Goal: Find specific page/section: Find specific page/section

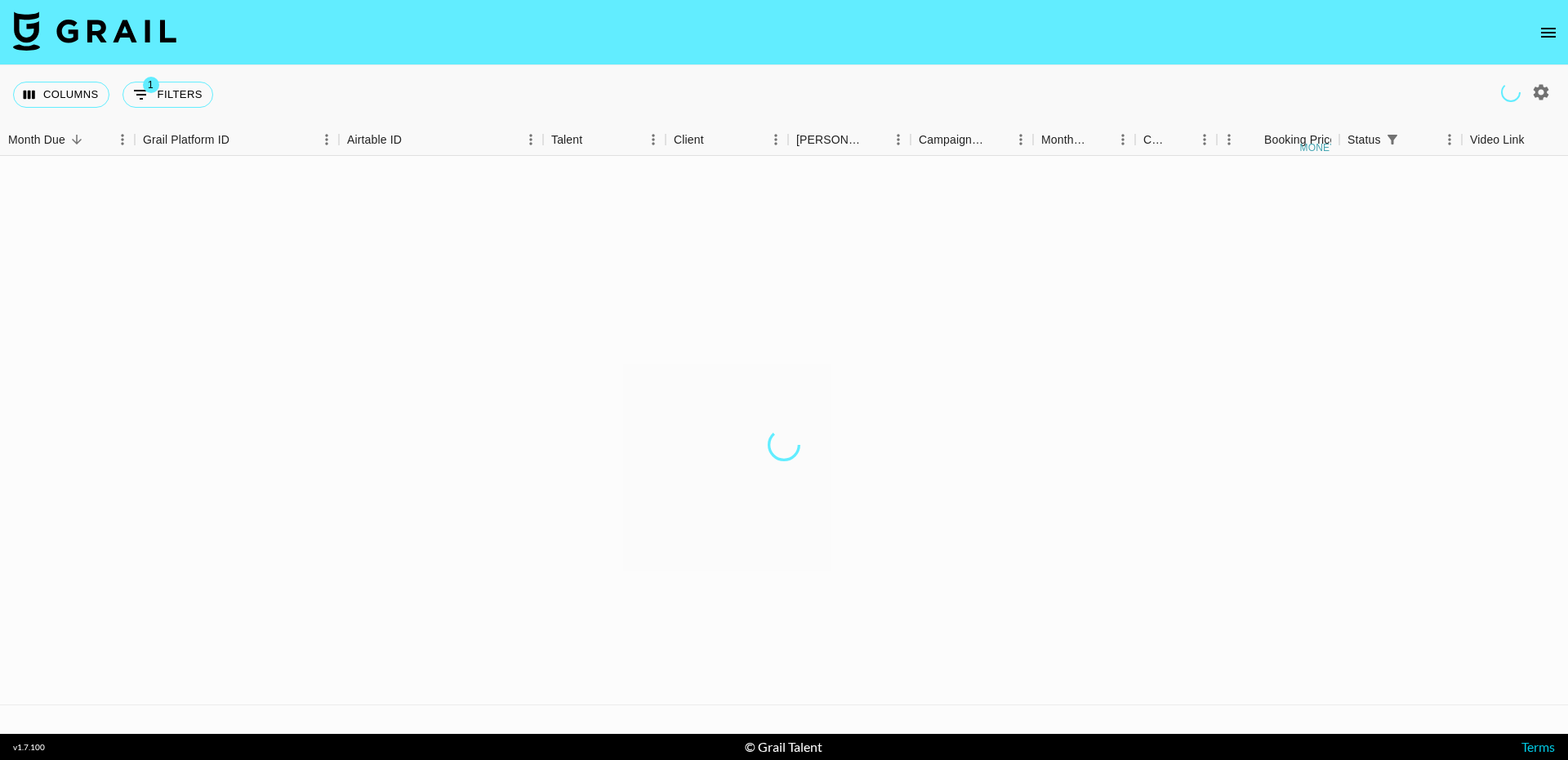
click at [1544, 35] on icon "open drawer" at bounding box center [1547, 33] width 15 height 10
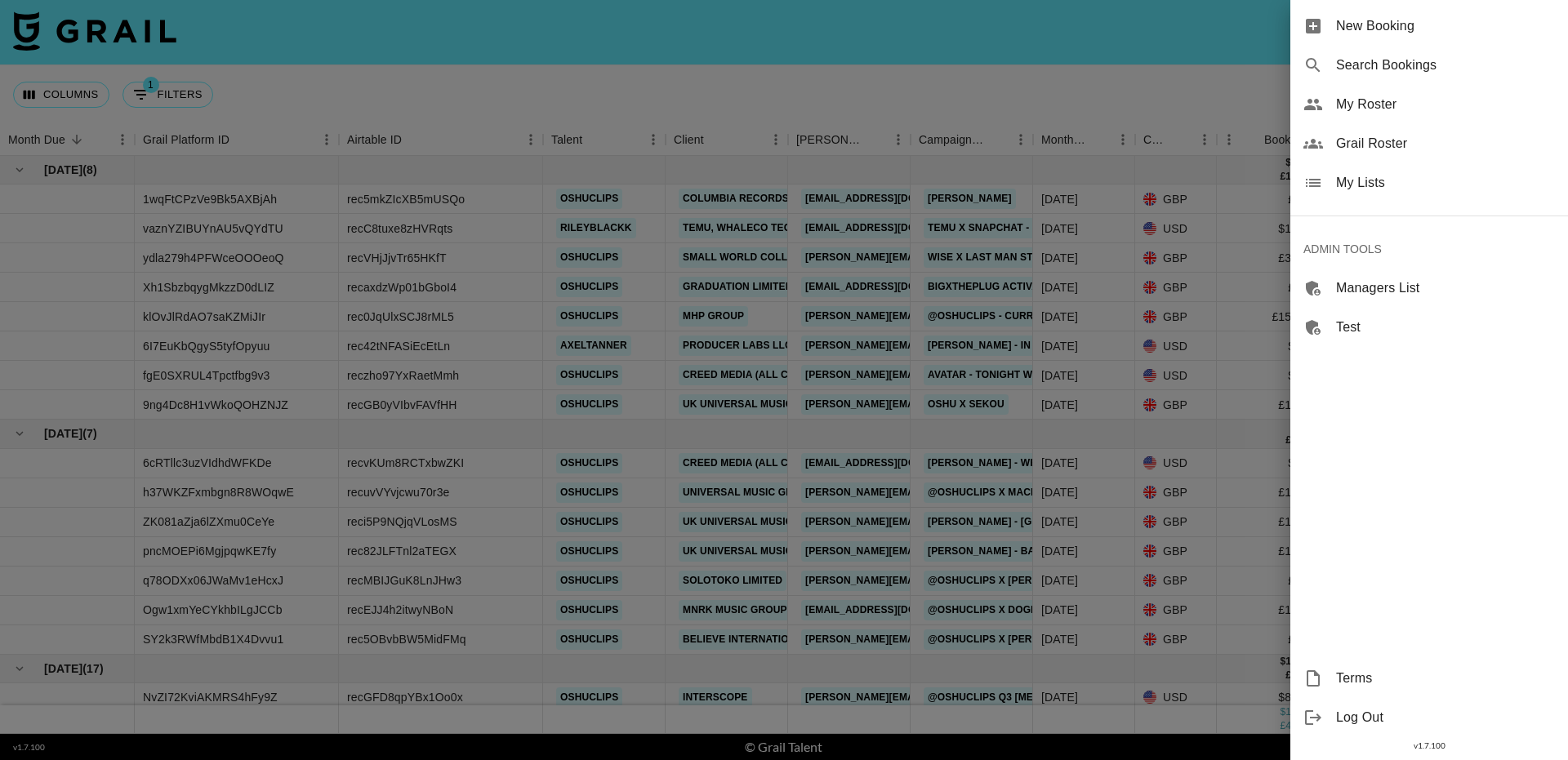
click at [1408, 142] on span "Grail Roster" at bounding box center [1446, 144] width 219 height 20
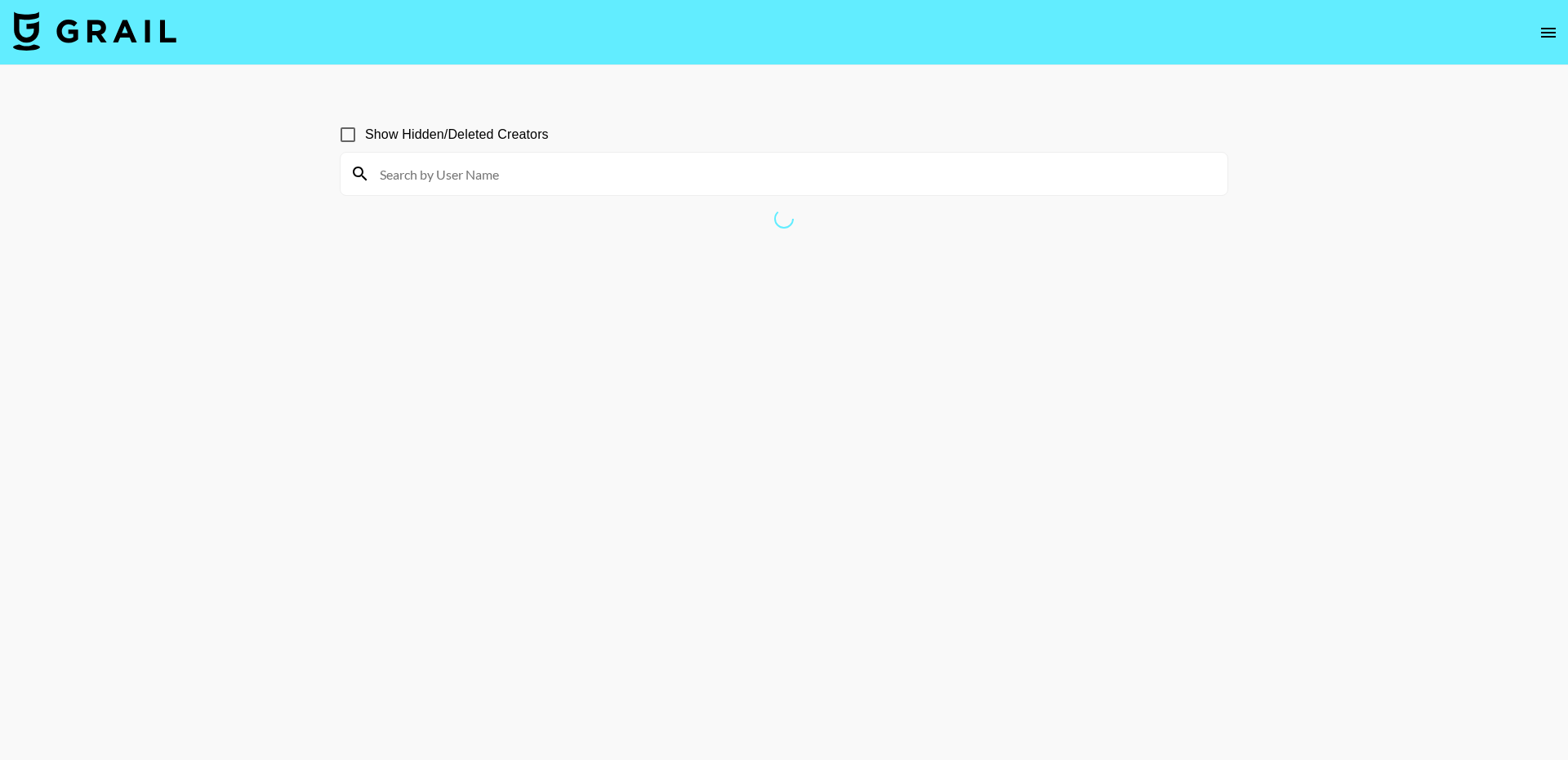
click at [543, 178] on input at bounding box center [793, 173] width 847 height 26
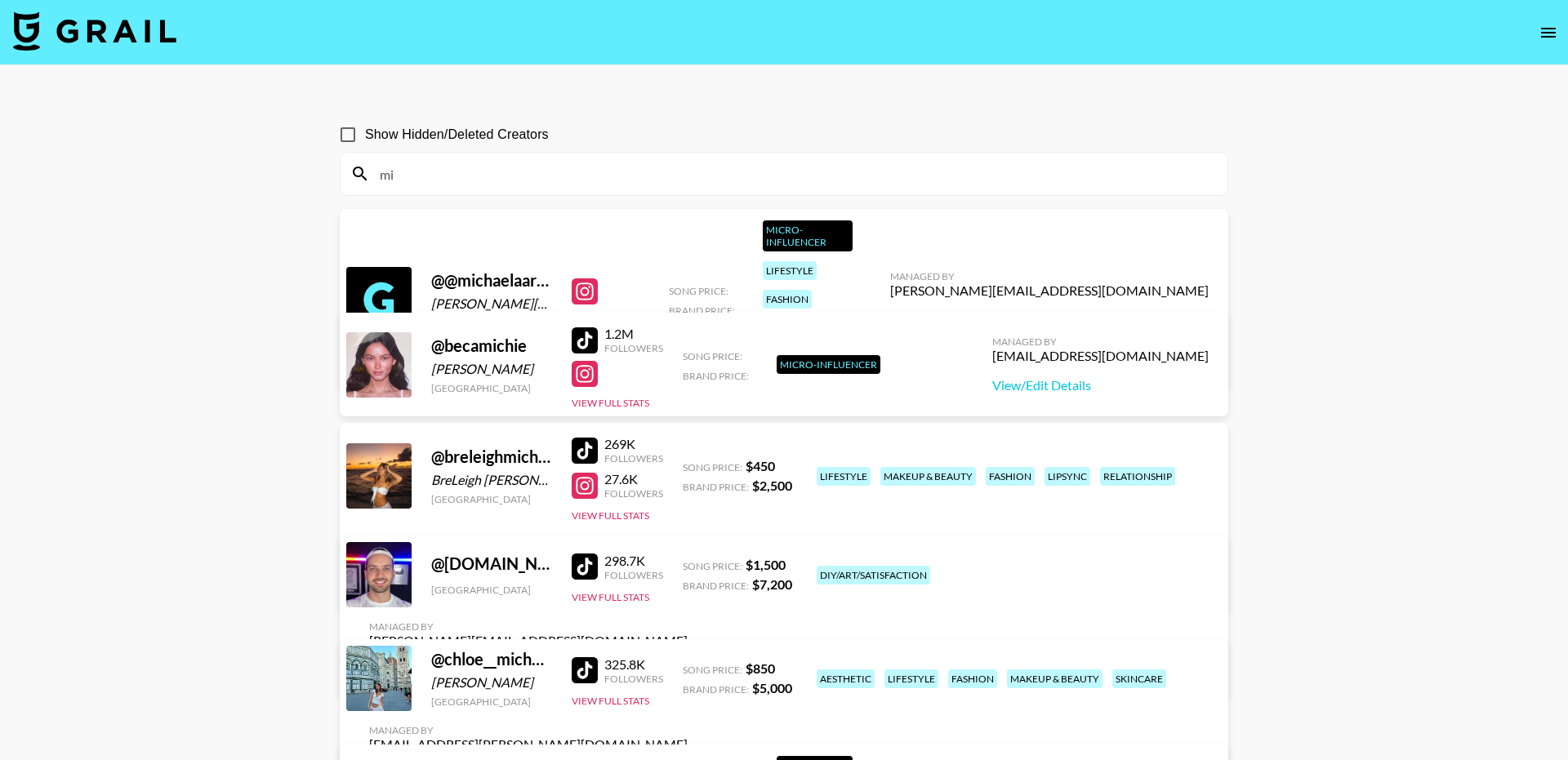
type input "m"
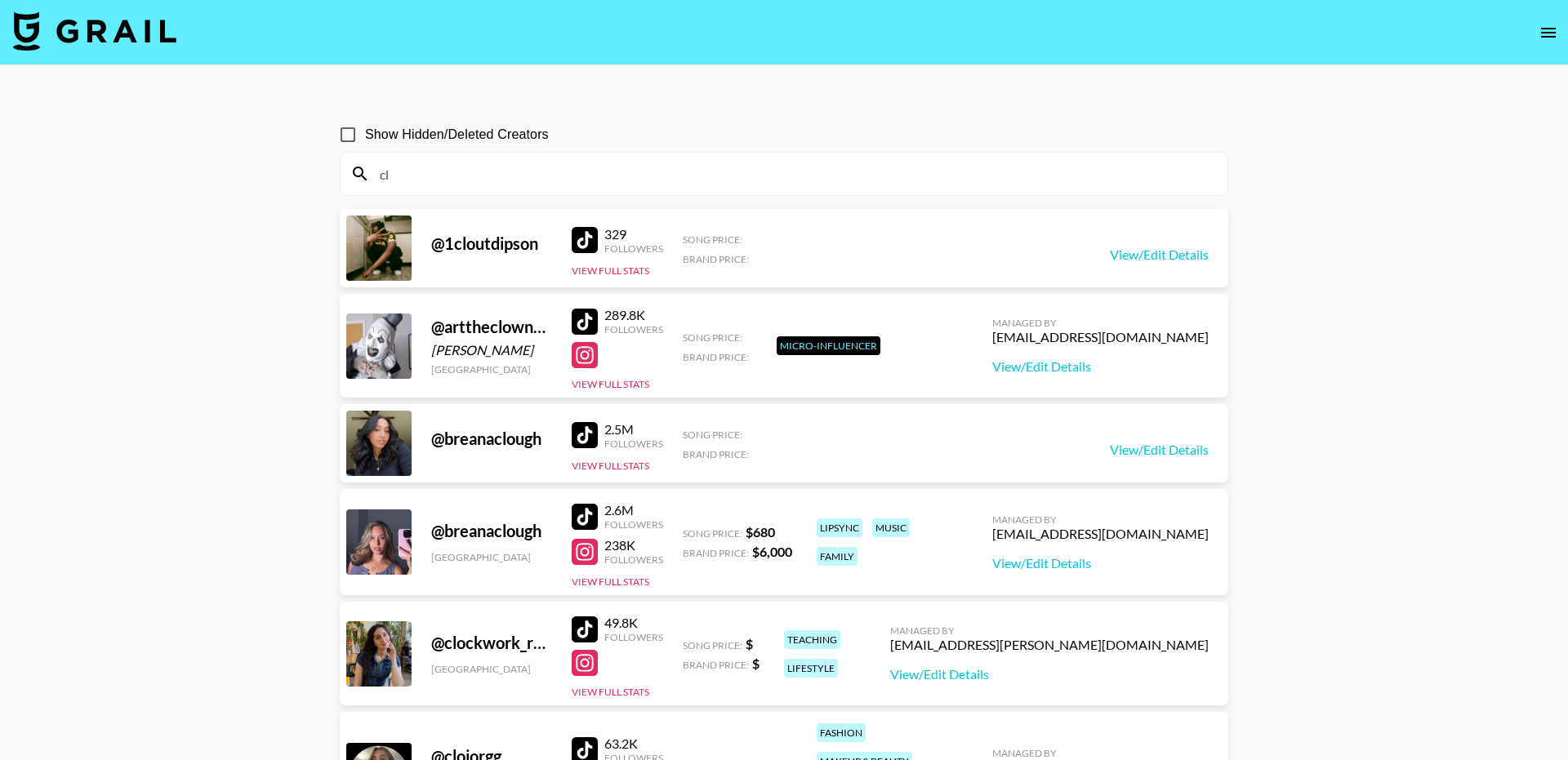
type input "c"
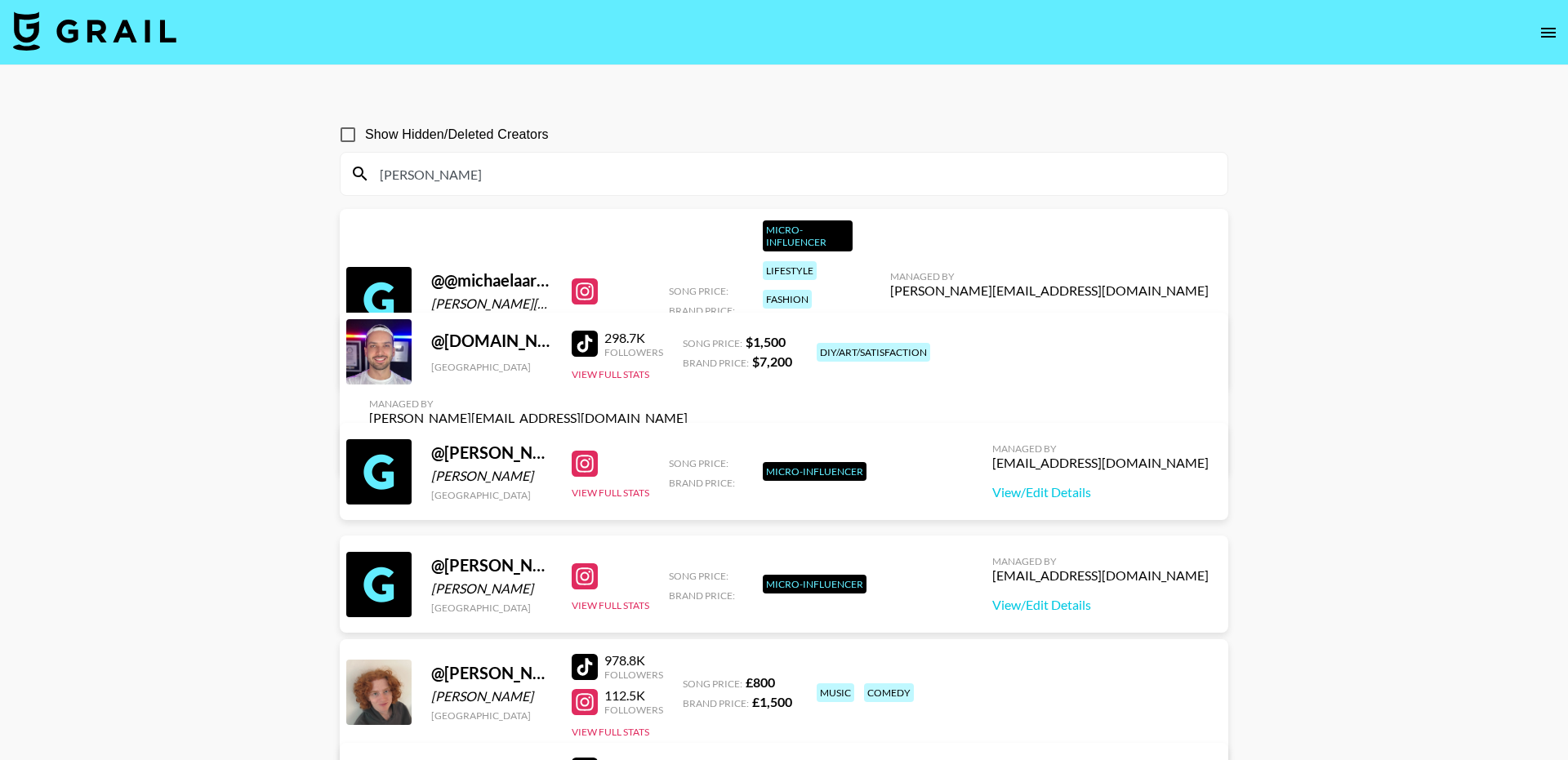
type input "[PERSON_NAME]"
click at [577, 347] on div at bounding box center [585, 343] width 26 height 26
click at [508, 172] on input "[PERSON_NAME]" at bounding box center [793, 173] width 847 height 26
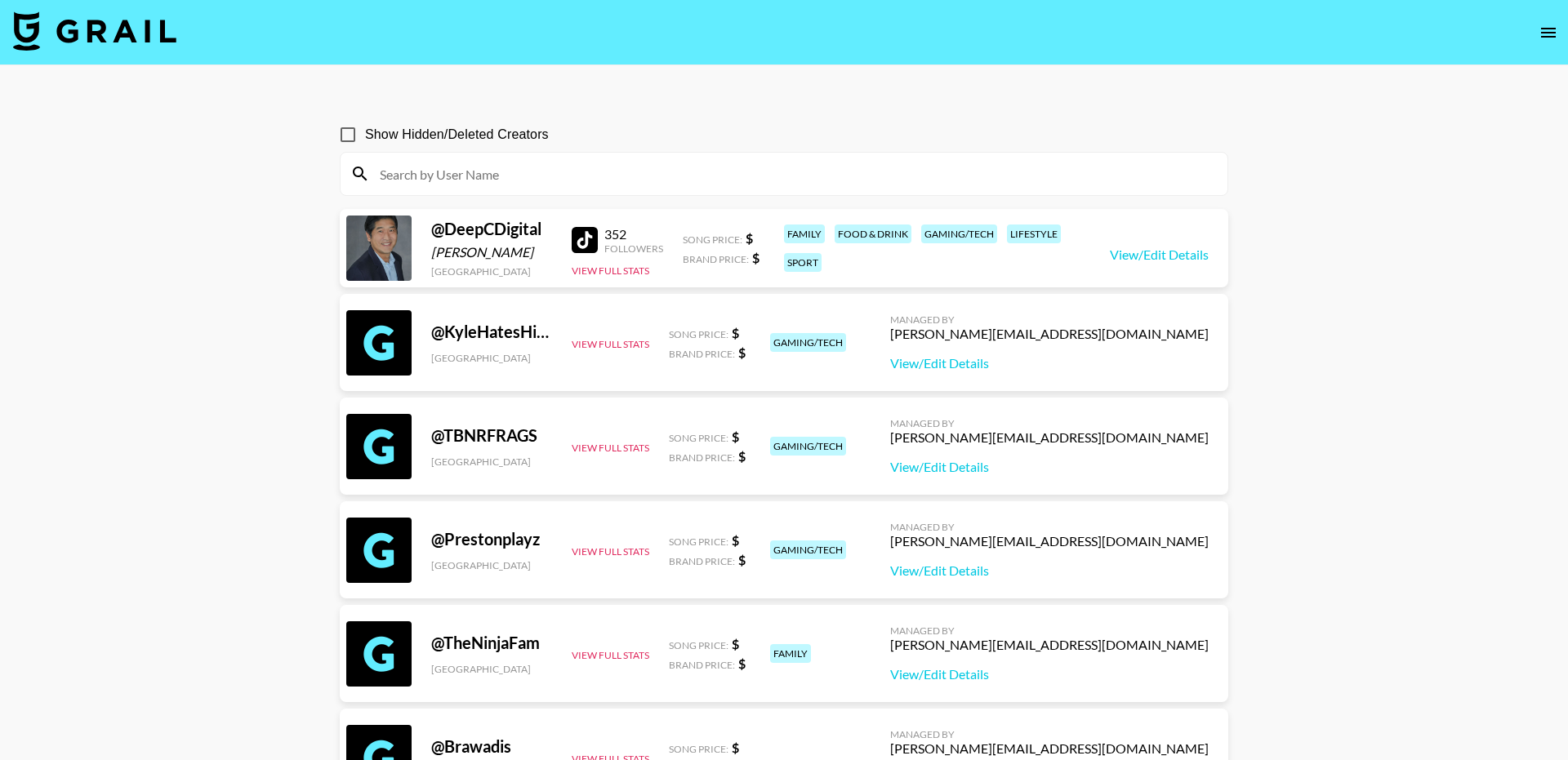
click at [477, 174] on input at bounding box center [793, 173] width 847 height 26
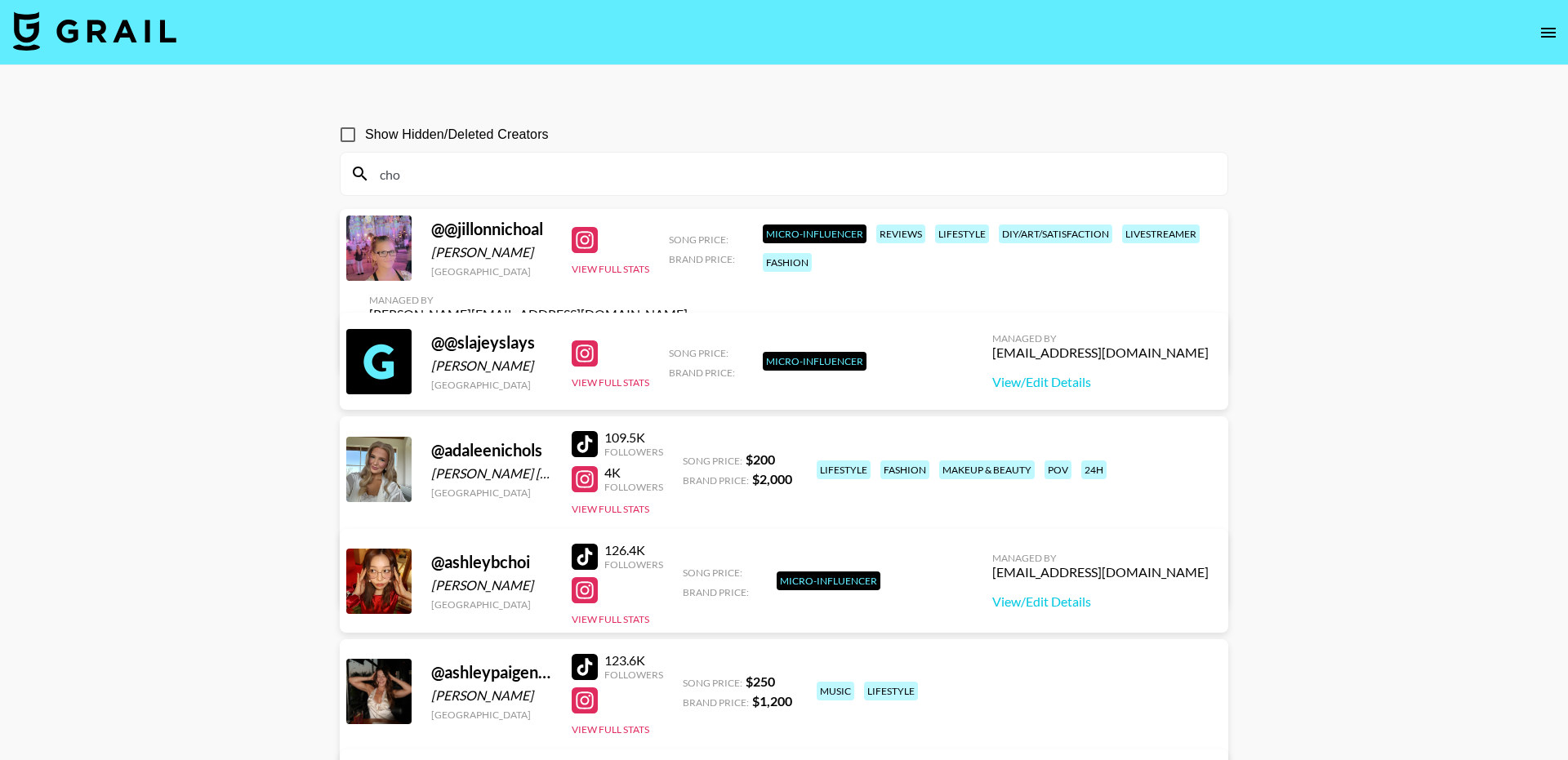
type input "cho"
click at [683, 111] on section "Show Hidden/Deleted Creators cho" at bounding box center [783, 150] width 889 height 92
